Goal: Transaction & Acquisition: Book appointment/travel/reservation

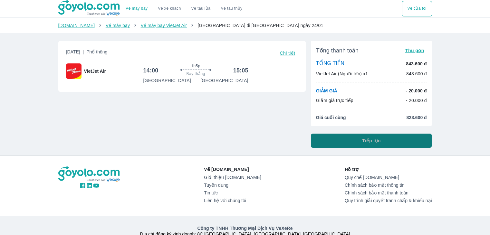
click at [353, 140] on button "Tiếp tục" at bounding box center [371, 141] width 121 height 14
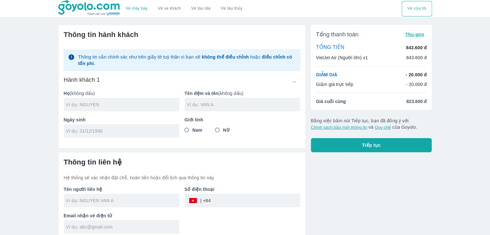
scroll to position [4, 0]
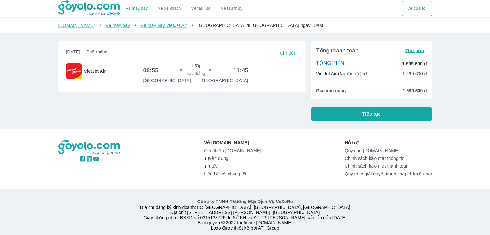
click at [334, 112] on button "Tiếp tục" at bounding box center [371, 114] width 121 height 14
click at [290, 53] on span "Chi tiết" at bounding box center [287, 53] width 15 height 5
